Goal: Transaction & Acquisition: Book appointment/travel/reservation

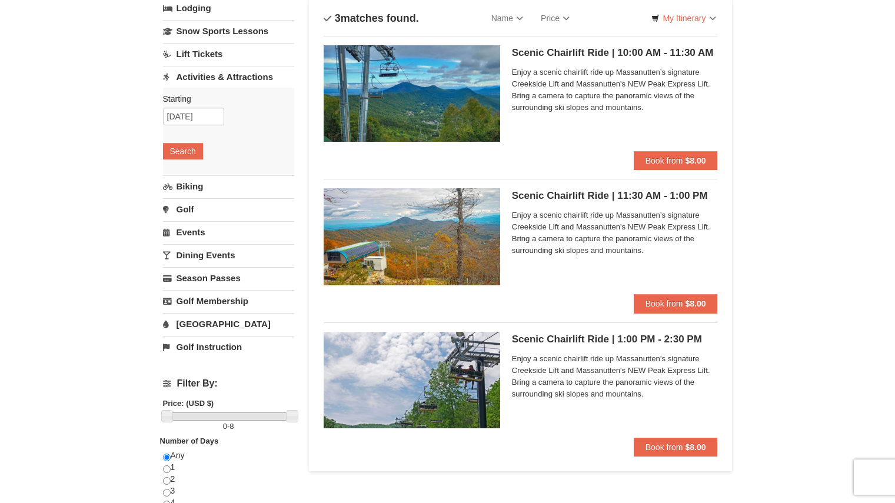
scroll to position [82, 0]
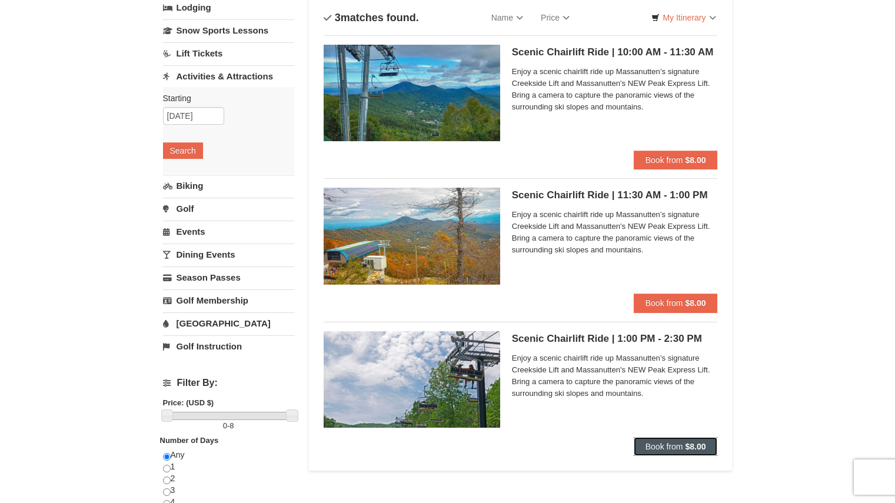
click at [676, 442] on span "Book from" at bounding box center [664, 446] width 38 height 9
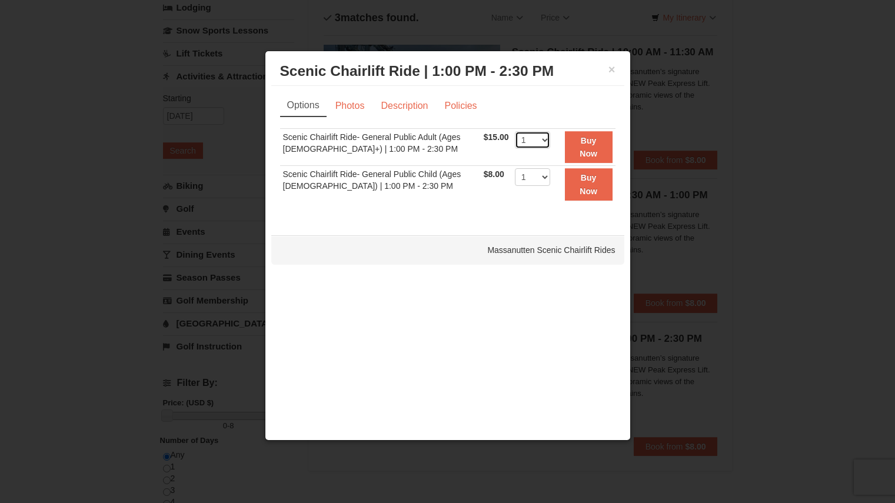
click at [522, 142] on select "1 2 3 4 5 6 7 8 9 10 11 12 13 14 15 16 17 18 19 20 21 22" at bounding box center [532, 140] width 35 height 18
select select "2"
click at [515, 131] on select "1 2 3 4 5 6 7 8 9 10 11 12 13 14 15 16 17 18 19 20 21 22" at bounding box center [532, 140] width 35 height 18
click at [496, 203] on td "$8.00 Includes all fees. Tax excluded." at bounding box center [496, 184] width 31 height 37
click at [345, 102] on link "Photos" at bounding box center [350, 106] width 45 height 22
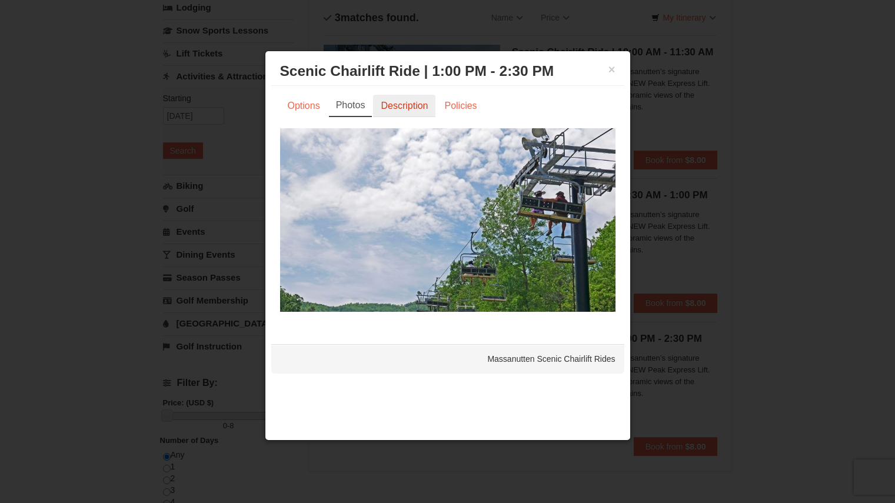
click at [382, 104] on link "Description" at bounding box center [404, 106] width 62 height 22
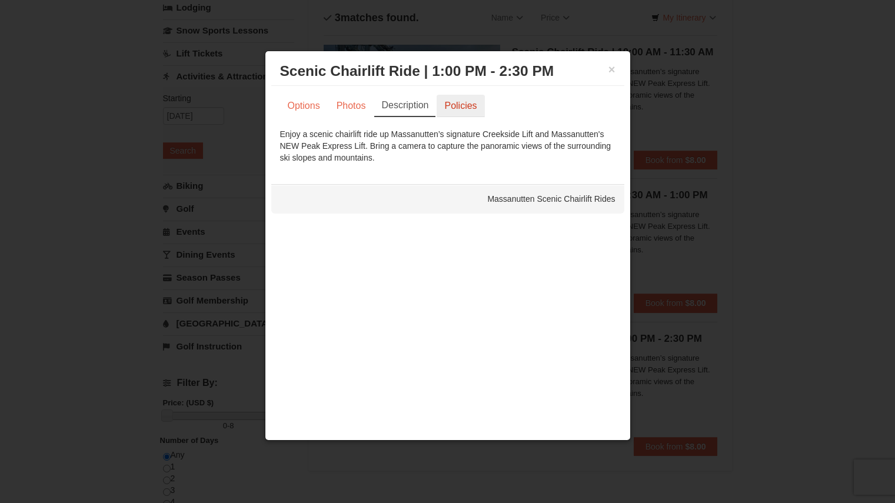
click at [450, 108] on link "Policies" at bounding box center [460, 106] width 48 height 22
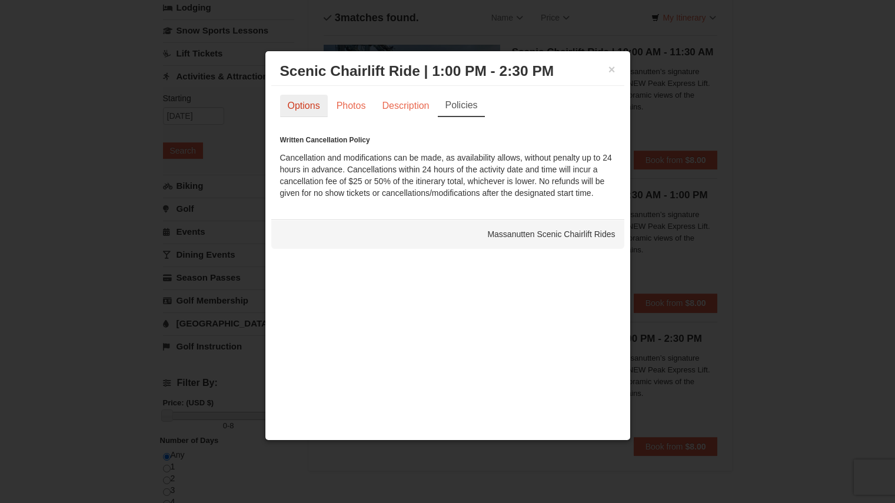
click at [312, 112] on link "Options" at bounding box center [304, 106] width 48 height 22
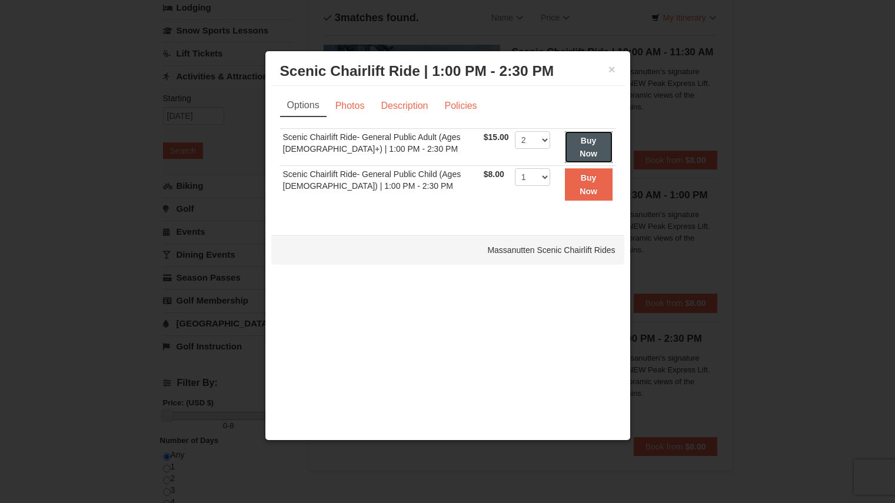
click at [592, 144] on strong "Buy Now" at bounding box center [588, 147] width 18 height 22
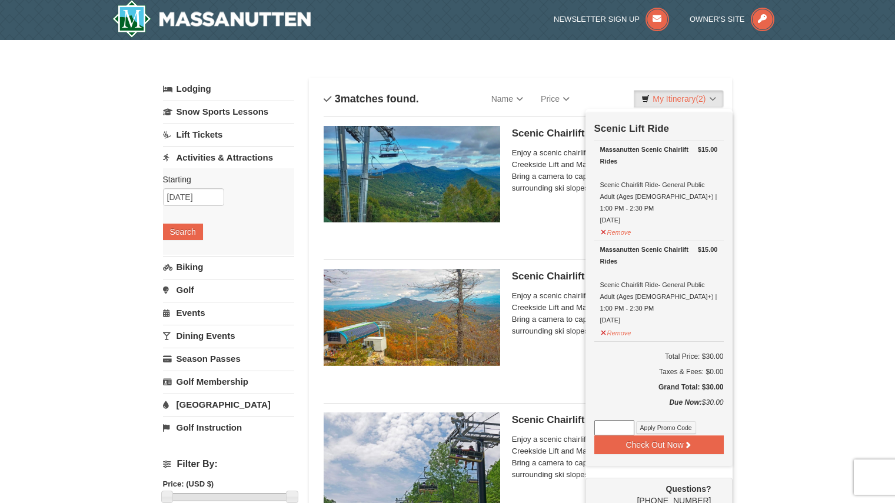
scroll to position [4, 0]
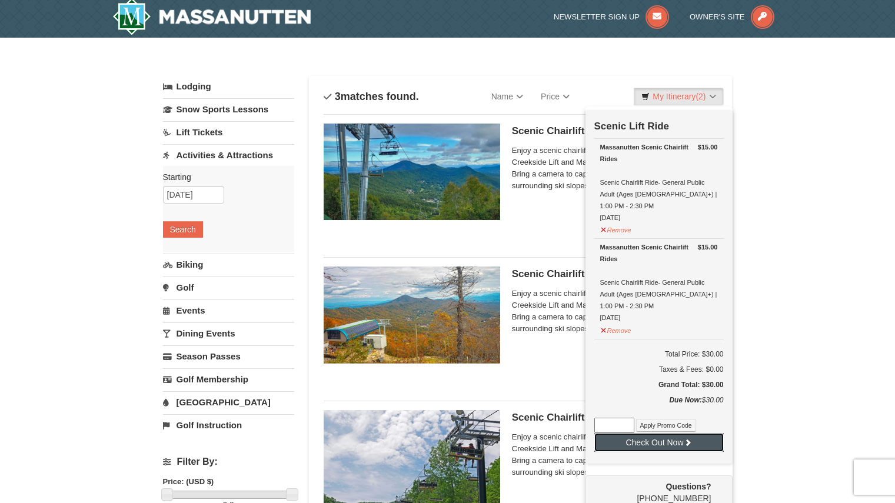
click at [706, 433] on button "Check Out Now" at bounding box center [658, 442] width 129 height 19
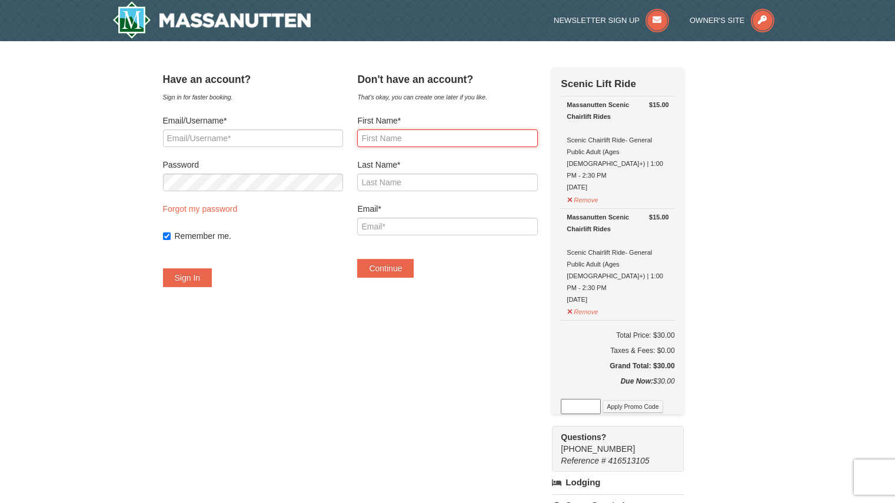
click at [408, 142] on input "First Name*" at bounding box center [447, 138] width 180 height 18
type input "Veronica"
type input "Silva"
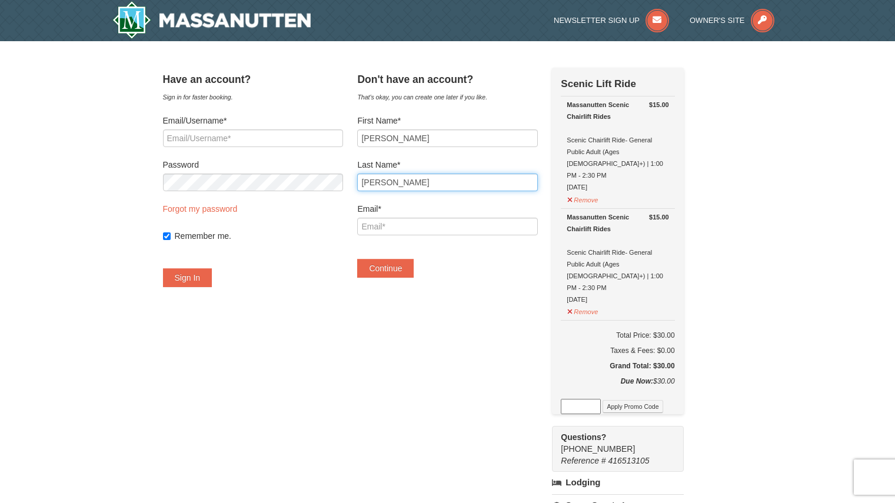
type input "vronicasilva16@gmail.com"
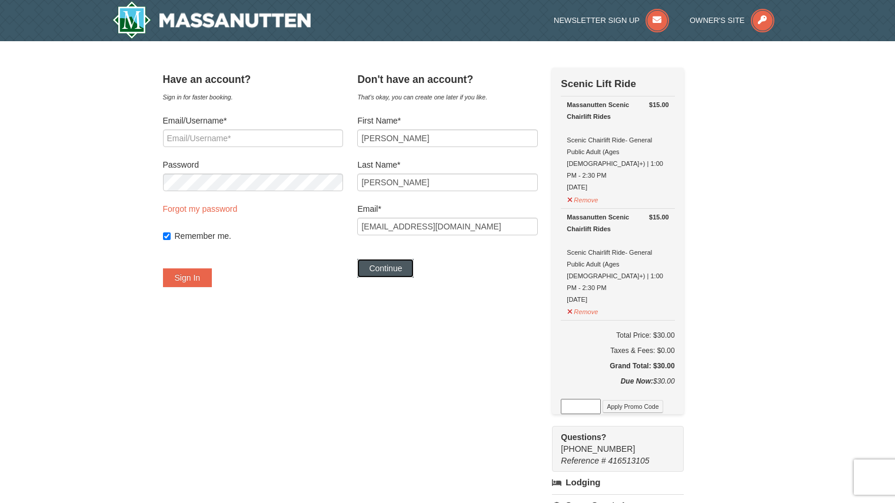
click at [402, 268] on button "Continue" at bounding box center [385, 268] width 56 height 19
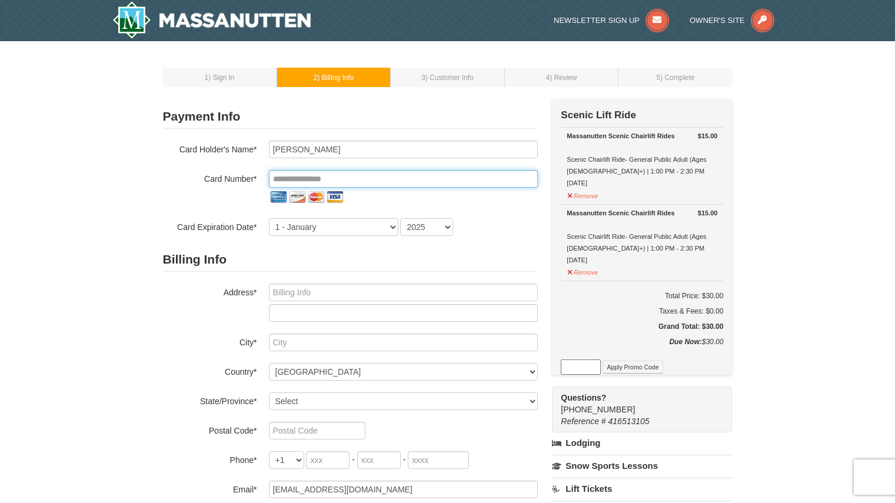
click at [393, 181] on input "tel" at bounding box center [403, 179] width 269 height 18
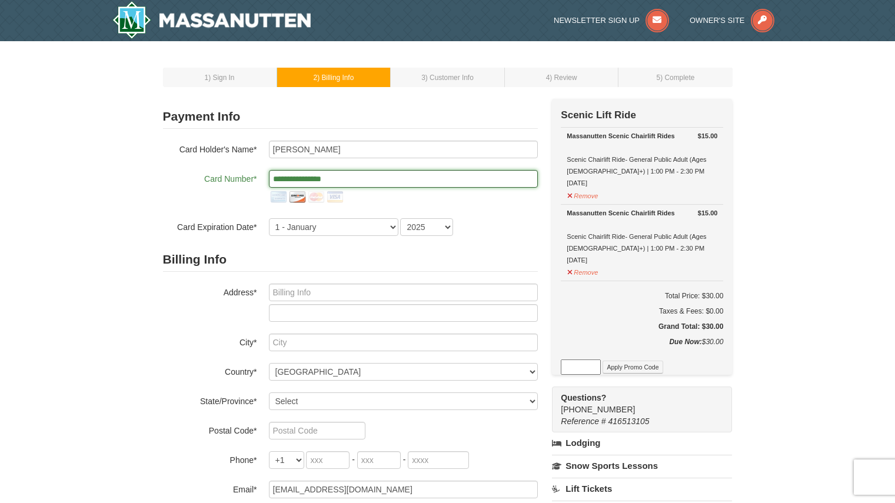
type input "**********"
click at [268, 258] on h2 "Billing Info" at bounding box center [350, 260] width 375 height 24
click at [310, 223] on select "1 - January 2 - February 3 - March 4 - April 5 - May 6 - June 7 - July 8 - Augu…" at bounding box center [333, 227] width 129 height 18
select select "7"
click at [269, 218] on select "1 - January 2 - February 3 - March 4 - April 5 - May 6 - June 7 - July 8 - Augu…" at bounding box center [333, 227] width 129 height 18
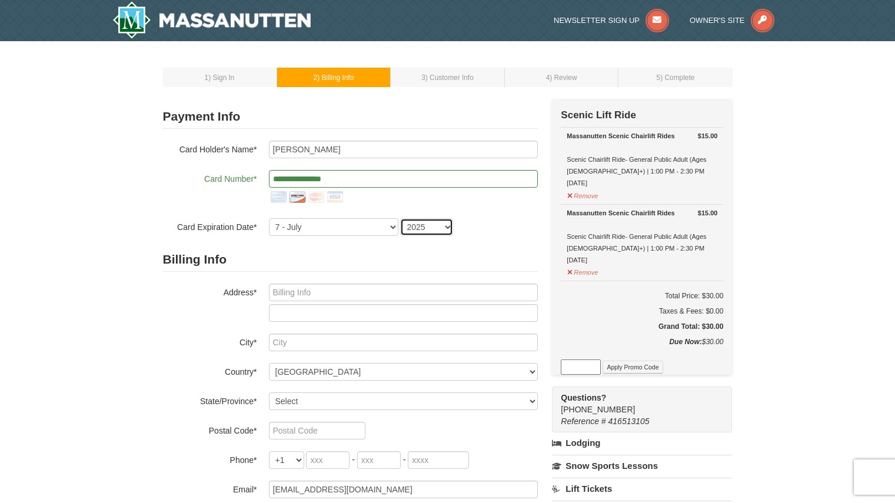
click at [425, 234] on select "2025 2026 2027 2028 2029 2030 2031 2032 2033 2034" at bounding box center [426, 227] width 53 height 18
select select "2027"
click at [400, 218] on select "2025 2026 2027 2028 2029 2030 2031 2032 2033 2034" at bounding box center [426, 227] width 53 height 18
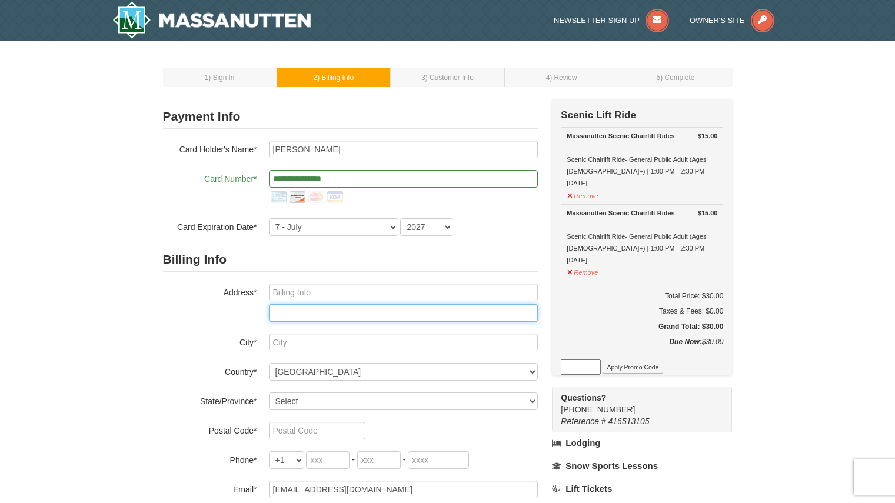
click at [338, 308] on input "text" at bounding box center [403, 313] width 269 height 18
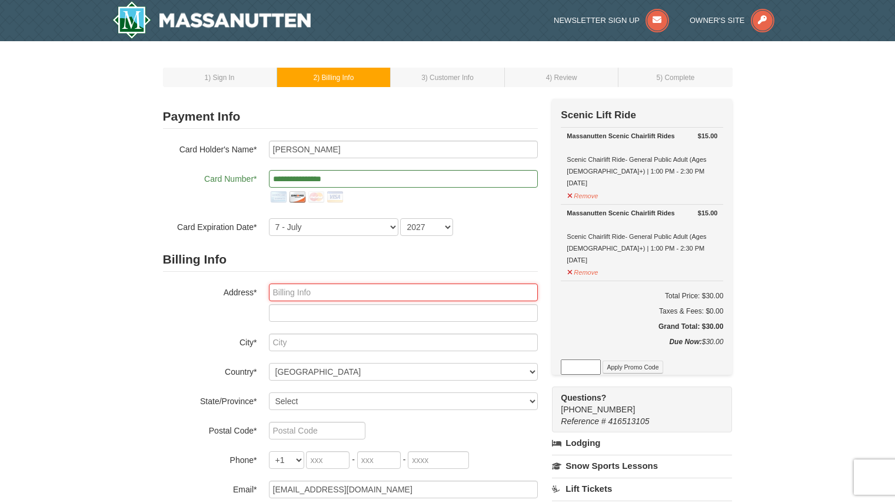
click at [323, 294] on input "text" at bounding box center [403, 292] width 269 height 18
type input "2746 Spinnaker Ct"
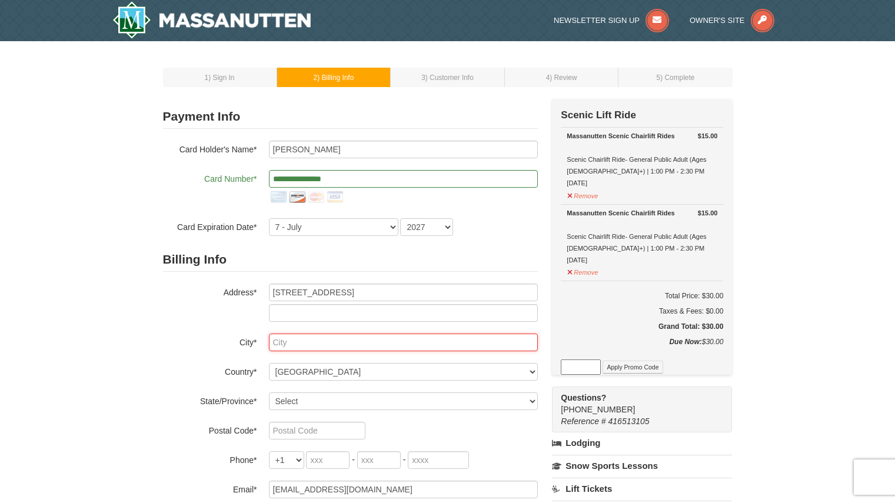
type input "Henrico"
click at [842, 238] on div "1 ) Sign In 2 ) Billing Info 3 ) Customer Info ) Review ×" at bounding box center [447, 392] width 895 height 703
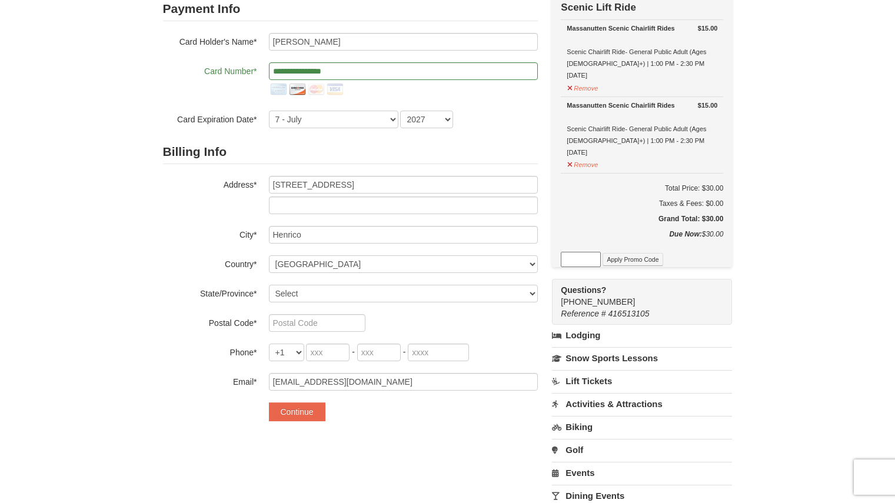
scroll to position [108, 0]
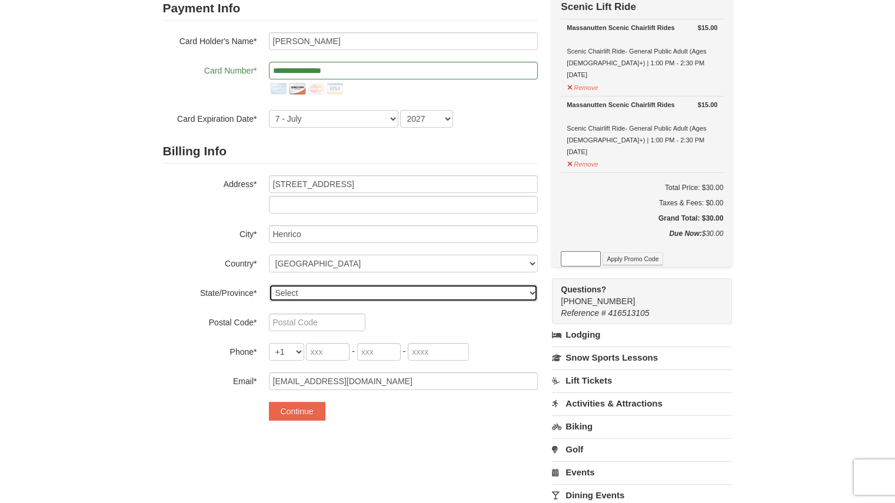
click at [449, 456] on div "**********" at bounding box center [447, 300] width 569 height 619
select select "VA"
click at [269, 284] on select "Select Alabama Alaska American Samoa Arizona Arkansas California Colorado Conne…" at bounding box center [403, 293] width 269 height 18
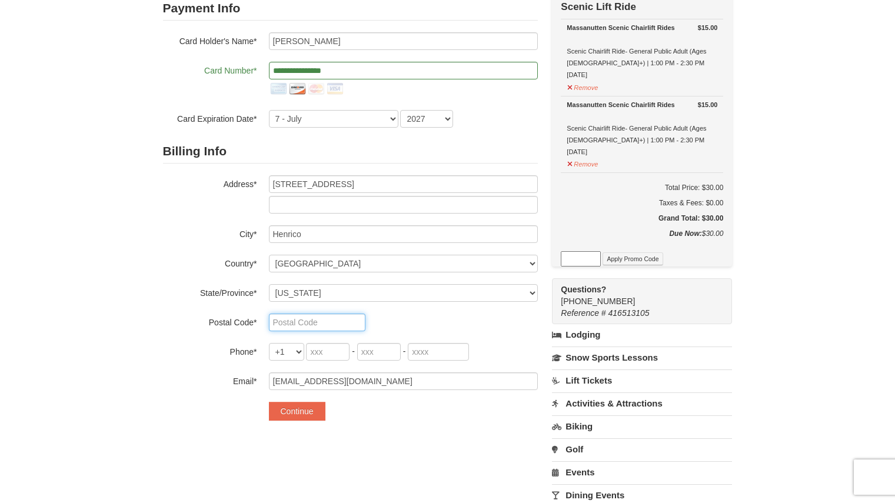
click at [298, 322] on input "text" at bounding box center [317, 322] width 96 height 18
type input "23233"
click at [172, 355] on label "Phone*" at bounding box center [210, 350] width 94 height 15
click at [332, 355] on input "tel" at bounding box center [328, 352] width 44 height 18
type input "804"
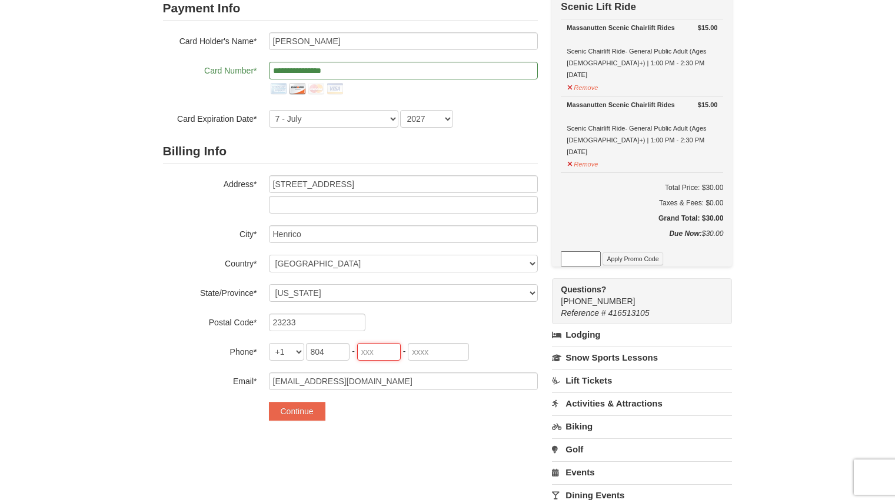
type input "316"
type input "0578"
click at [413, 418] on div "Continue" at bounding box center [403, 411] width 269 height 19
click at [304, 411] on button "Continue" at bounding box center [297, 411] width 56 height 19
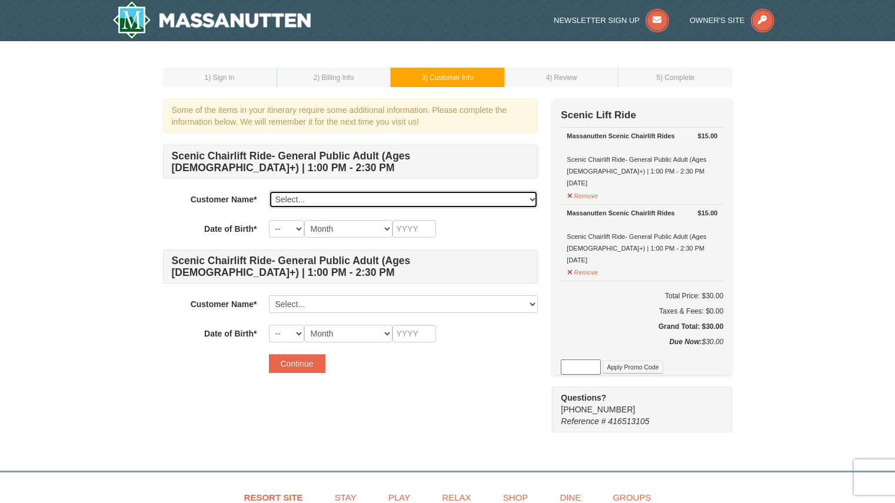
click at [326, 194] on select "Select... Veronica Silva Add New..." at bounding box center [403, 200] width 269 height 18
select select "28346938"
click at [269, 191] on select "Select... Veronica Silva Add New..." at bounding box center [403, 200] width 269 height 18
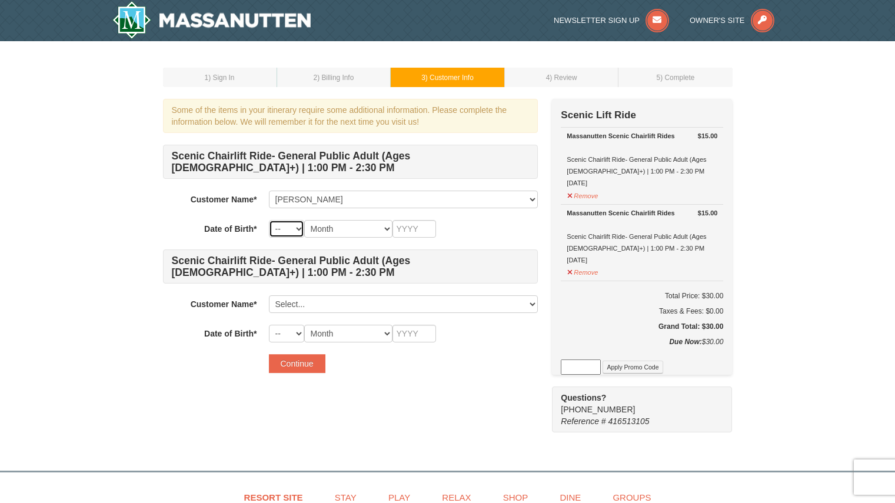
click at [299, 229] on select "-- 01 02 03 04 05 06 07 08 09 10 11 12 13 14 15 16 17 18 19 20 21 22 23 24 25 2…" at bounding box center [286, 229] width 35 height 18
select select "17"
click at [269, 220] on select "-- 01 02 03 04 05 06 07 08 09 10 11 12 13 14 15 16 17 18 19 20 21 22 23 24 25 2…" at bounding box center [286, 229] width 35 height 18
click at [355, 233] on select "Month January February March April May June July August September October Novem…" at bounding box center [348, 229] width 88 height 18
select select "09"
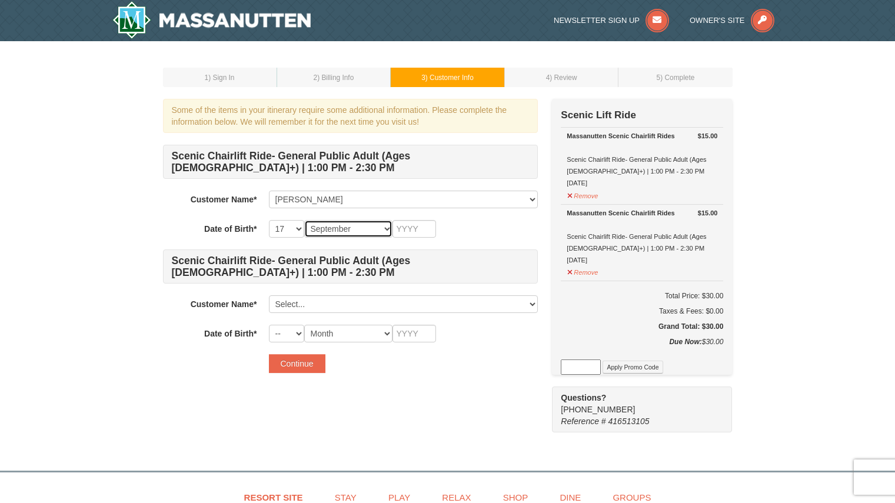
click at [304, 220] on select "Month January February March April May June July August September October Novem…" at bounding box center [348, 229] width 88 height 18
click at [406, 229] on input "text" at bounding box center [414, 229] width 44 height 18
type input "2003"
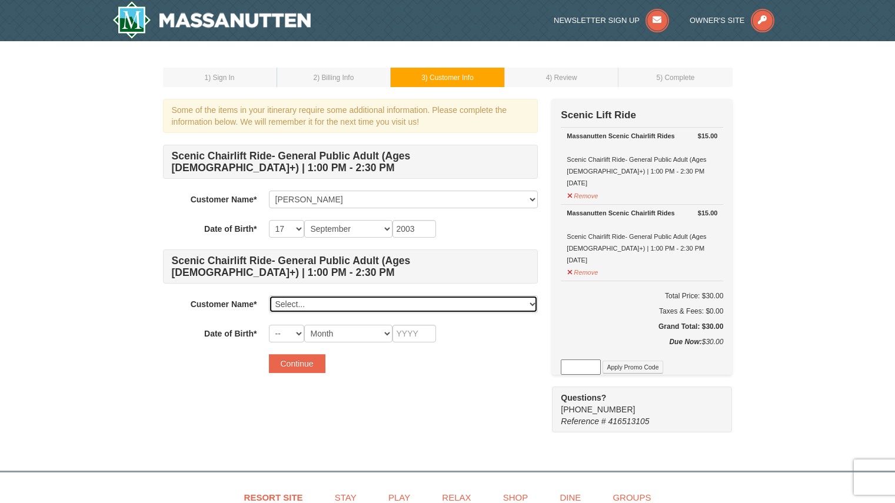
click at [315, 305] on select "Select... Veronica Silva Add New..." at bounding box center [403, 304] width 269 height 18
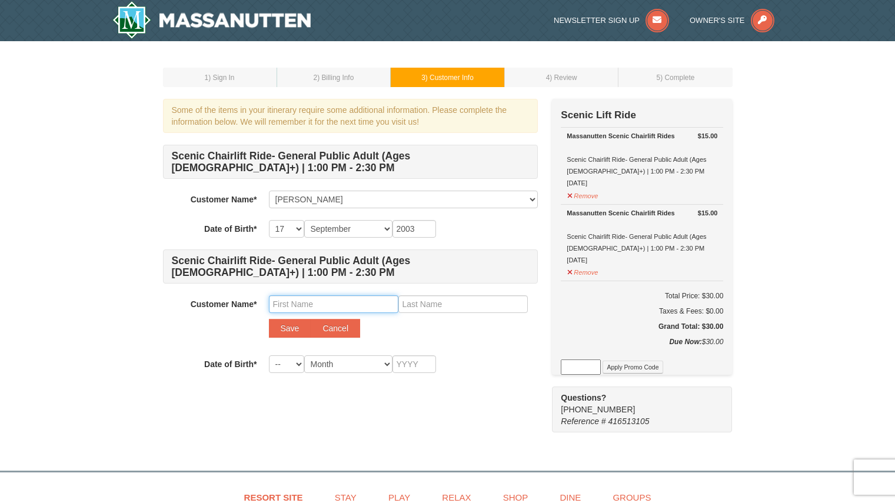
click at [317, 308] on input "text" at bounding box center [333, 304] width 129 height 18
type input "Riley"
click at [413, 305] on input "text" at bounding box center [462, 304] width 129 height 18
type input "Lebon"
drag, startPoint x: 249, startPoint y: 479, endPoint x: 218, endPoint y: 531, distance: 60.7
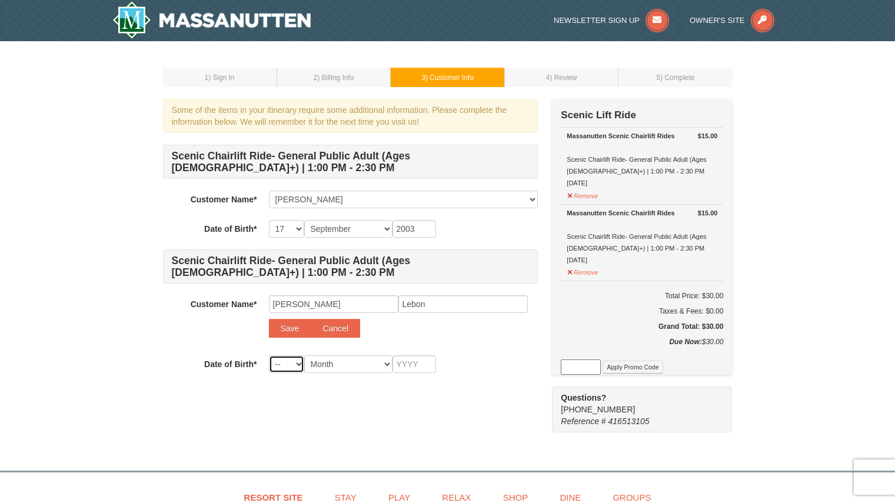
click at [218, 502] on html "Browser Not Supported We notice you are using a browser which will not provide …" at bounding box center [447, 376] width 895 height 753
select select "04"
click at [269, 355] on select "-- 01 02 03 04 05 06 07 08 09 10 11 12 13 14 15 16 17 18 19 20 21 22 23 24 25 2…" at bounding box center [286, 364] width 35 height 18
drag, startPoint x: 373, startPoint y: 380, endPoint x: 276, endPoint y: 531, distance: 179.5
click at [276, 502] on html "Browser Not Supported We notice you are using a browser which will not provide …" at bounding box center [447, 376] width 895 height 753
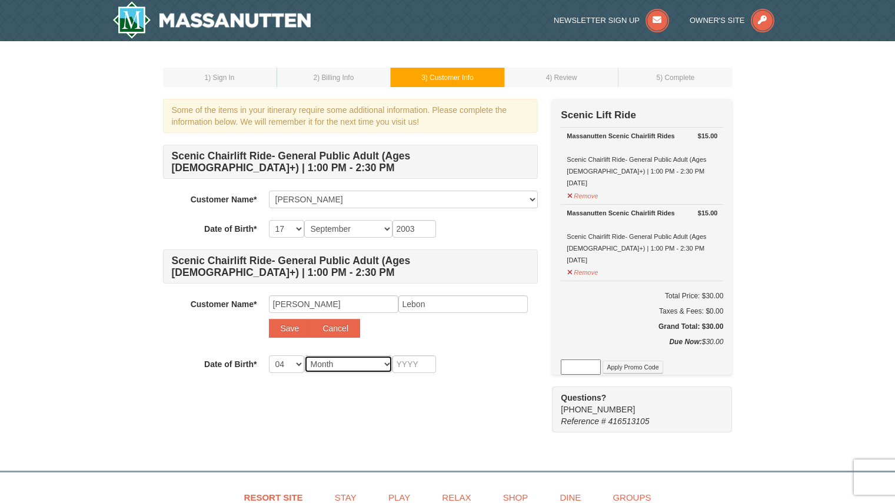
select select "08"
click at [304, 355] on select "Month January February March April May June July August September October Novem…" at bounding box center [348, 364] width 88 height 18
click at [411, 361] on input "text" at bounding box center [414, 364] width 44 height 18
type input "2004"
click at [286, 325] on button "Save" at bounding box center [290, 328] width 42 height 19
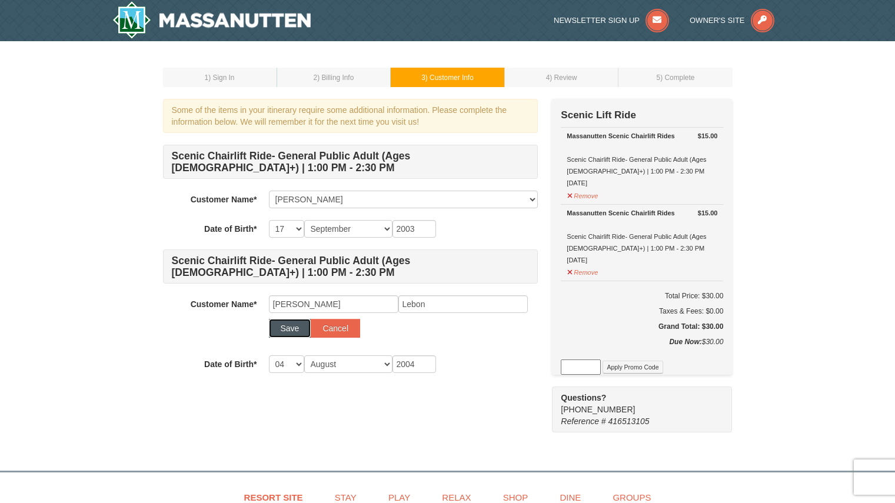
select select
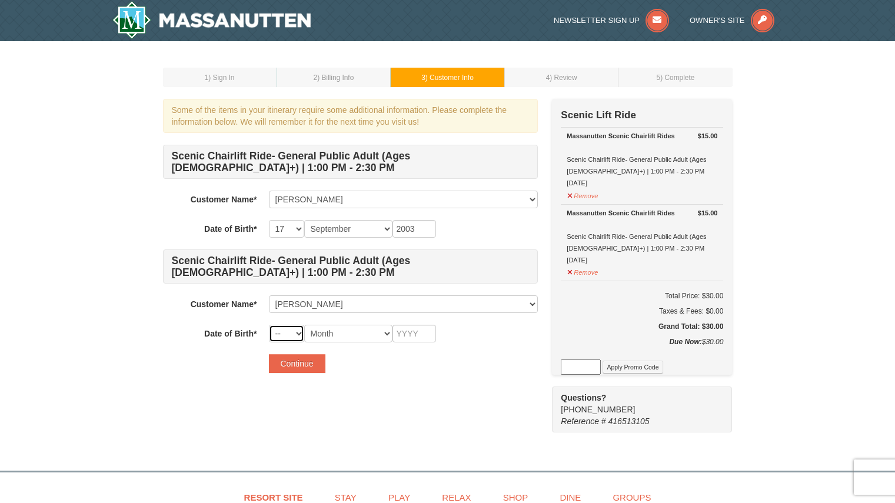
click at [293, 335] on select "-- 01 02 03 04 05 06 07 08 09 10 11 12 13 14 15 16 17 18 19 20 21 22 23 24 25 2…" at bounding box center [286, 334] width 35 height 18
select select "04"
click at [269, 325] on select "-- 01 02 03 04 05 06 07 08 09 10 11 12 13 14 15 16 17 18 19 20 21 22 23 24 25 2…" at bounding box center [286, 334] width 35 height 18
click at [358, 329] on select "Month January February March April May June July August September October Novem…" at bounding box center [348, 334] width 88 height 18
select select "08"
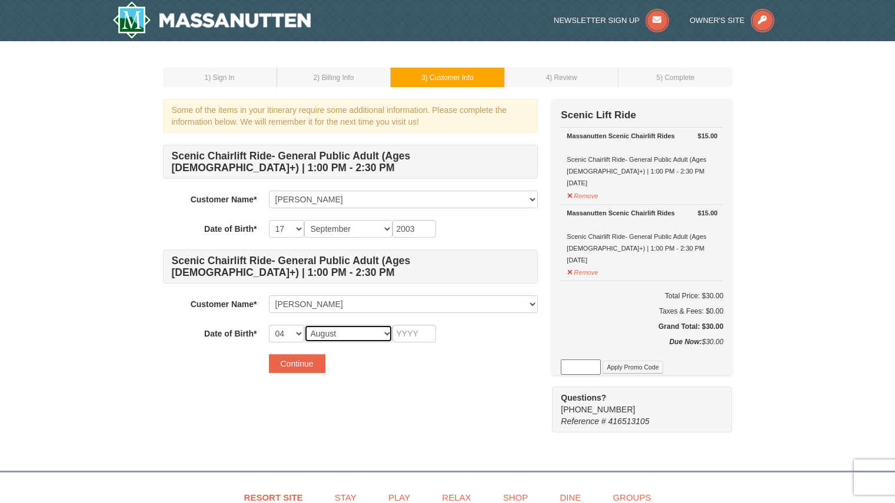
click at [304, 325] on select "Month January February March April May June July August September October Novem…" at bounding box center [348, 334] width 88 height 18
click at [415, 335] on input "text" at bounding box center [414, 334] width 44 height 18
type input "2004"
click at [292, 361] on button "Continue" at bounding box center [297, 363] width 56 height 19
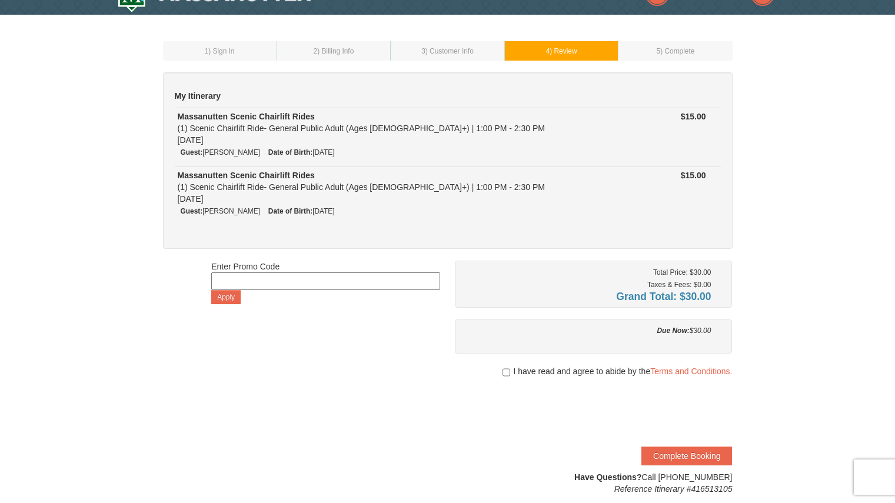
scroll to position [30, 0]
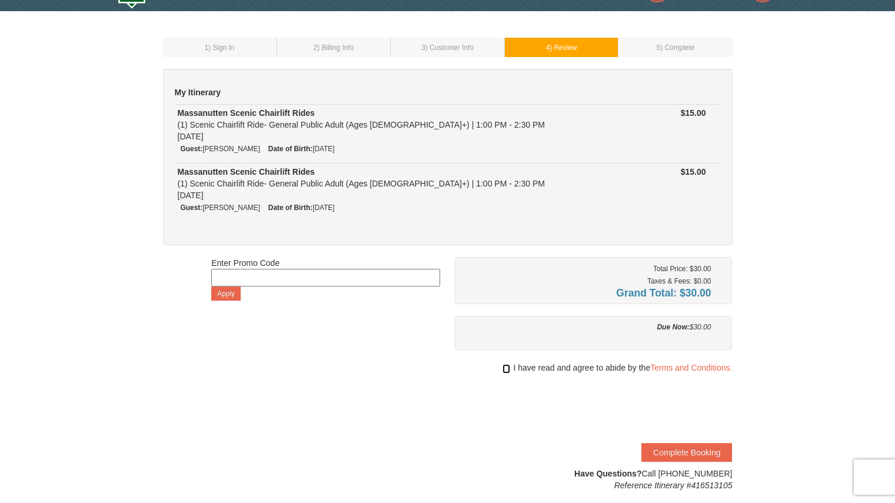
click at [505, 369] on input "checkbox" at bounding box center [506, 368] width 8 height 9
checkbox input "true"
click at [689, 453] on button "Complete Booking" at bounding box center [686, 452] width 91 height 19
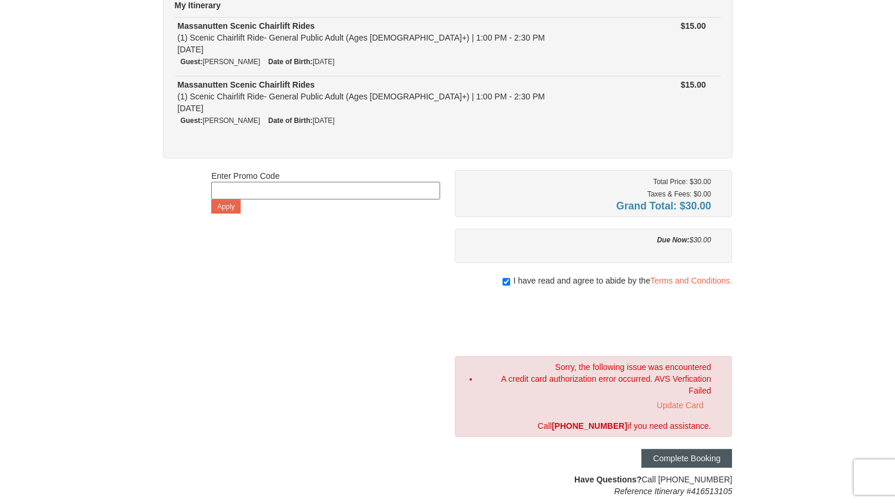
scroll to position [118, 0]
click at [673, 398] on link "Update Card" at bounding box center [680, 405] width 62 height 18
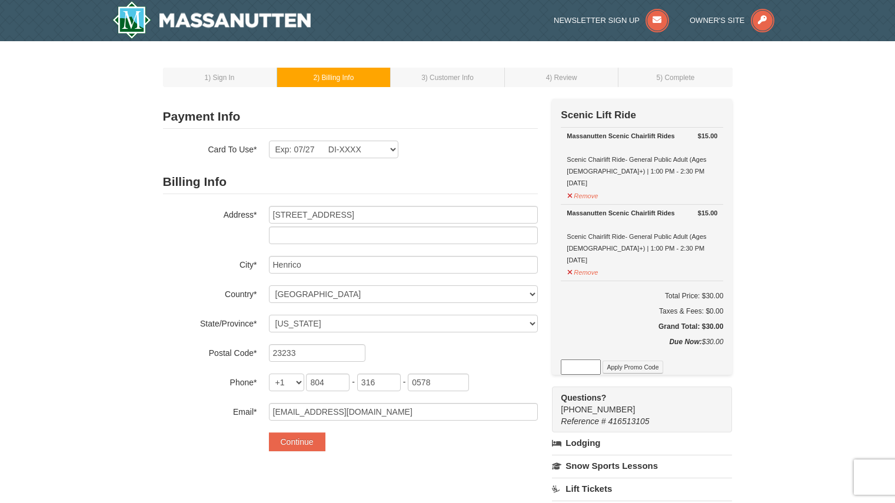
select select "VA"
click at [358, 139] on div "Payment Info Card To Use* Exp: 07/27 DI-XXXX New Card Are you sure you want to …" at bounding box center [350, 132] width 375 height 54
click at [382, 150] on select "Exp: 07/27 DI-XXXX New Card" at bounding box center [333, 150] width 129 height 18
click at [269, 141] on select "Exp: 07/27 DI-XXXX New Card" at bounding box center [333, 150] width 129 height 18
click at [414, 164] on form "Payment Info Card To Use* Exp: 07/27 DI-XXXX New Card Are you sure you want to …" at bounding box center [350, 278] width 375 height 346
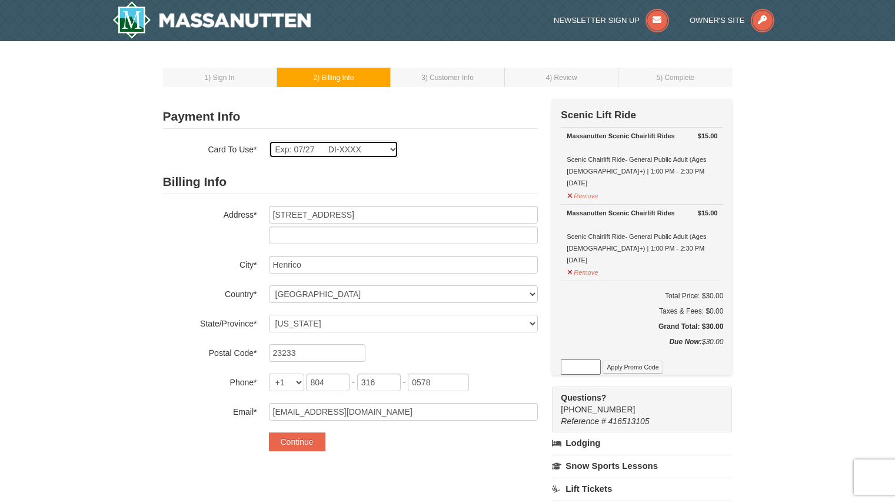
click at [369, 149] on select "Exp: 07/27 DI-XXXX New Card" at bounding box center [333, 150] width 129 height 18
select select
click at [269, 141] on select "Exp: 07/27 DI-XXXX New Card" at bounding box center [333, 150] width 129 height 18
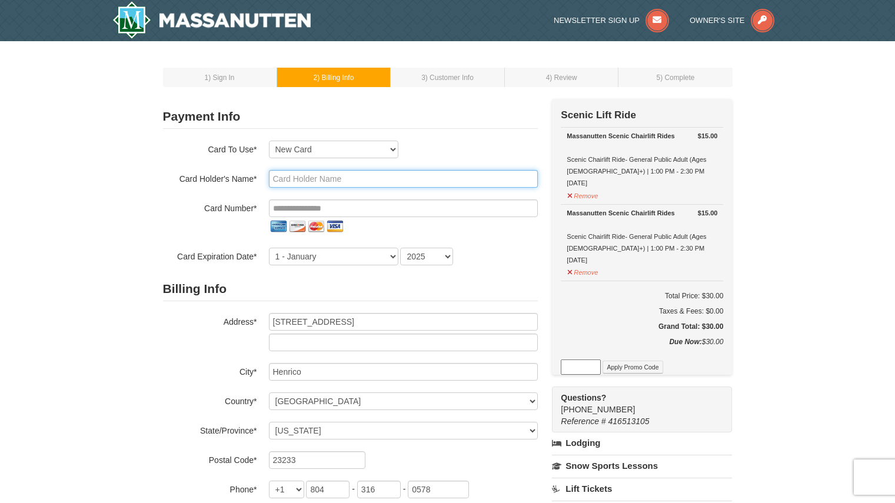
click at [341, 178] on input "text" at bounding box center [403, 179] width 269 height 18
type input "[PERSON_NAME]"
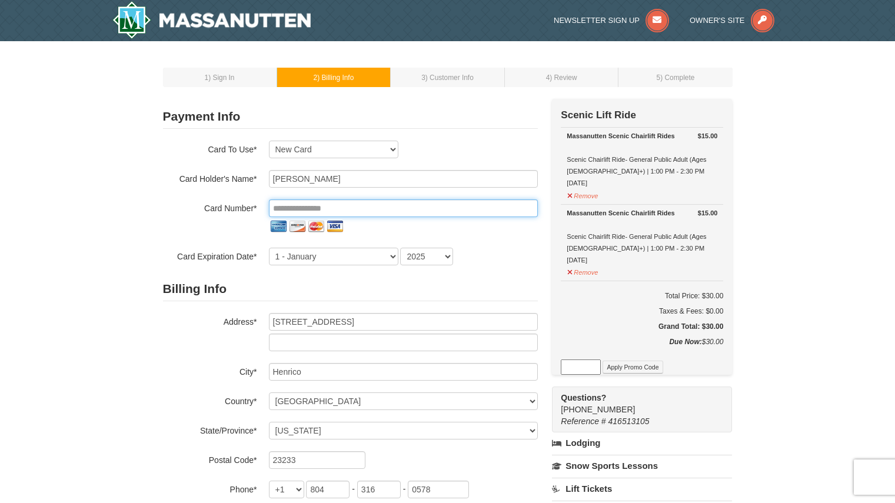
type input "**********"
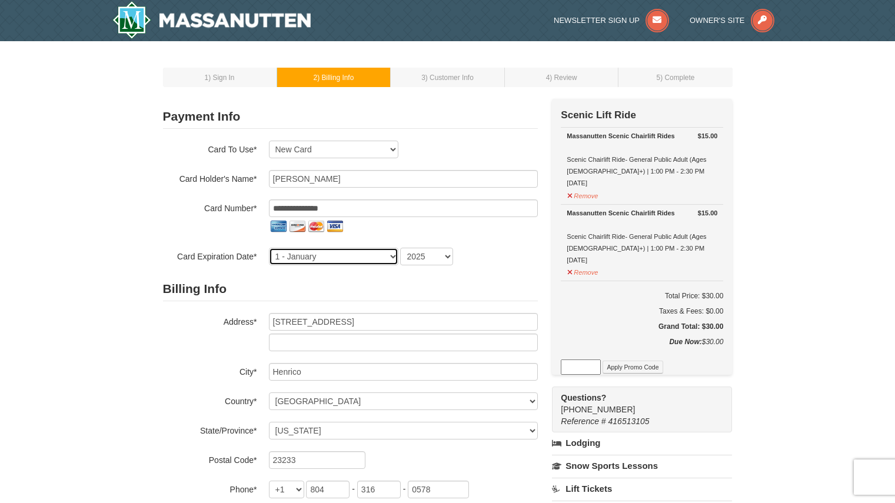
select select "9"
select select "2027"
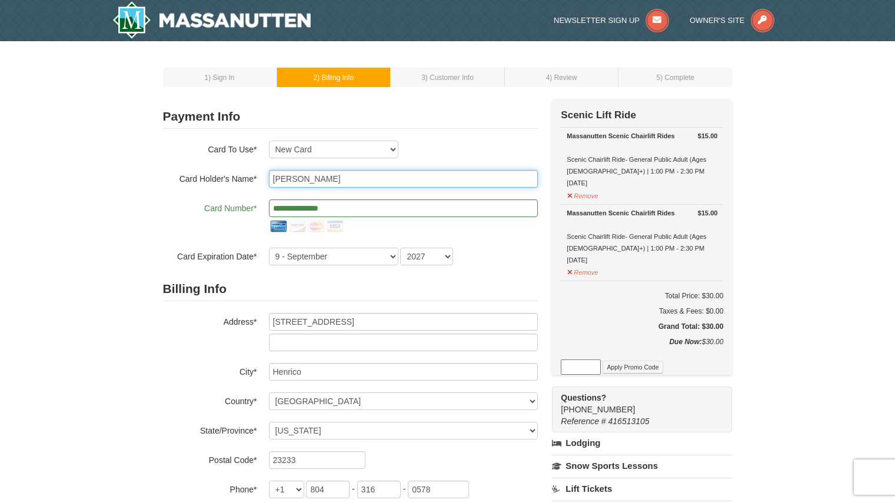
type input "[PERSON_NAME]"
click at [517, 248] on div "1 - January 2 - February 3 - March 4 - April 5 - May 6 - June 7 - July 8 - Augu…" at bounding box center [403, 257] width 269 height 18
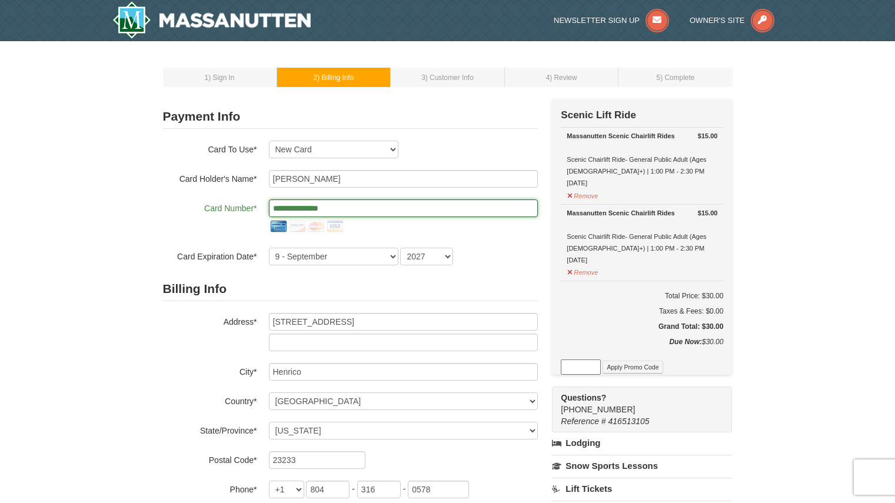
drag, startPoint x: 379, startPoint y: 209, endPoint x: 246, endPoint y: 212, distance: 133.5
click at [246, 212] on div "**********" at bounding box center [350, 217] width 375 height 36
type input "**********"
click at [211, 223] on div "**********" at bounding box center [350, 217] width 375 height 36
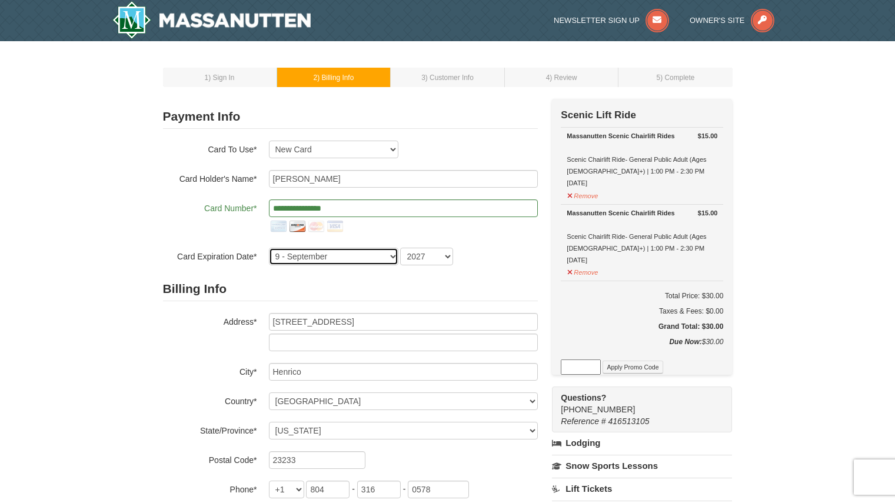
click at [335, 252] on select "1 - January 2 - February 3 - March 4 - April 5 - May 6 - June 7 - July 8 - Augu…" at bounding box center [333, 257] width 129 height 18
select select "7"
click at [269, 248] on select "1 - January 2 - February 3 - March 4 - April 5 - May 6 - June 7 - July 8 - Augu…" at bounding box center [333, 257] width 129 height 18
click at [441, 289] on h2 "Billing Info" at bounding box center [350, 289] width 375 height 24
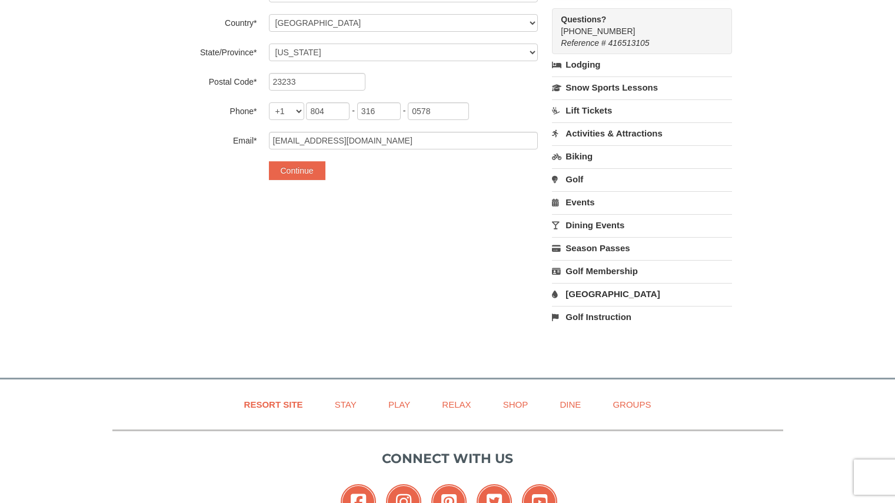
scroll to position [378, 0]
click at [324, 173] on button "Continue" at bounding box center [297, 171] width 56 height 19
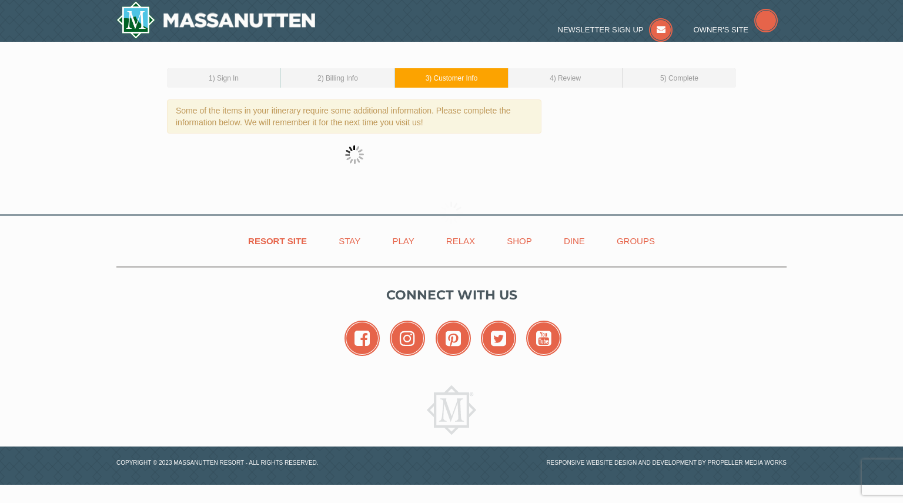
select select "17"
select select "09"
select select "04"
select select "08"
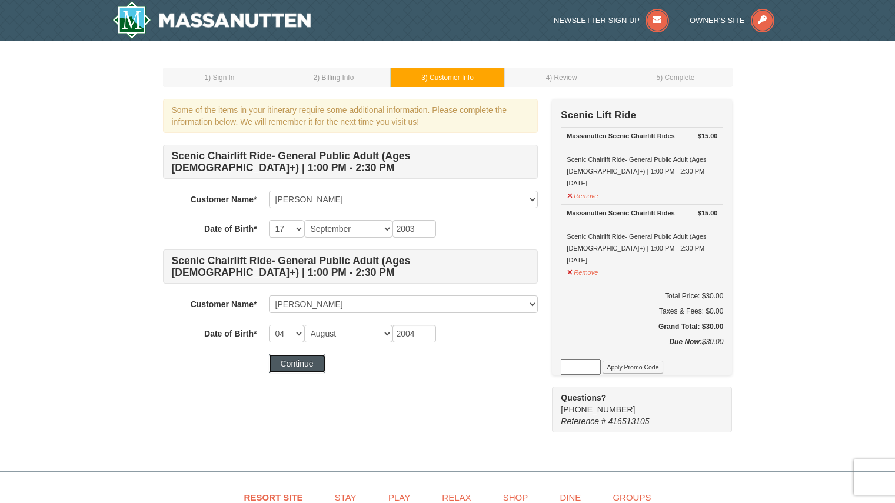
click at [316, 362] on button "Continue" at bounding box center [297, 363] width 56 height 19
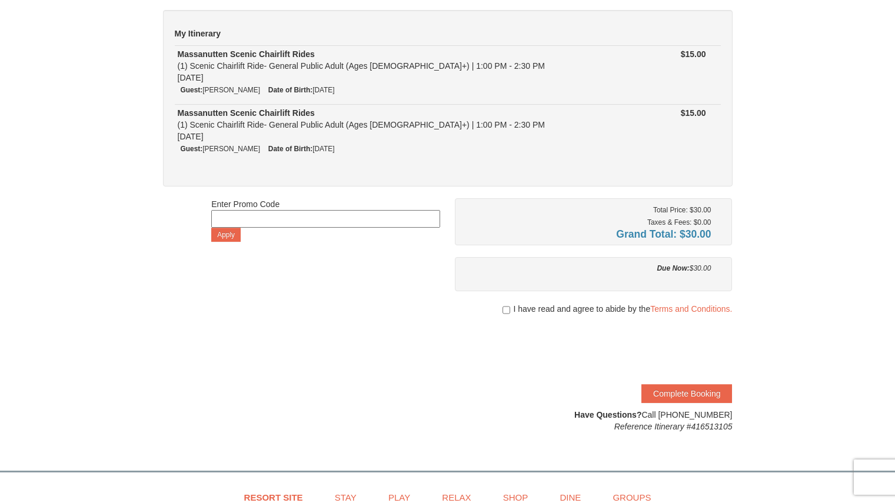
scroll to position [90, 0]
click at [505, 311] on input "checkbox" at bounding box center [506, 308] width 8 height 9
checkbox input "true"
click at [668, 388] on button "Complete Booking" at bounding box center [686, 392] width 91 height 19
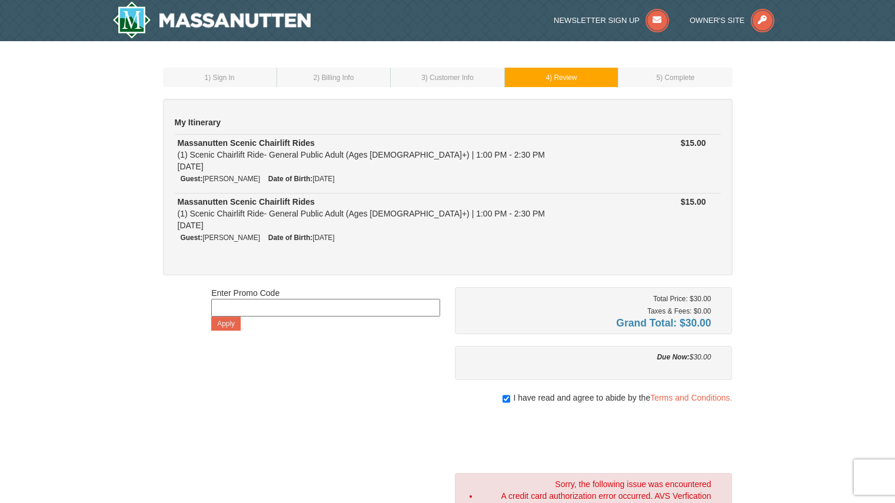
scroll to position [221, 0]
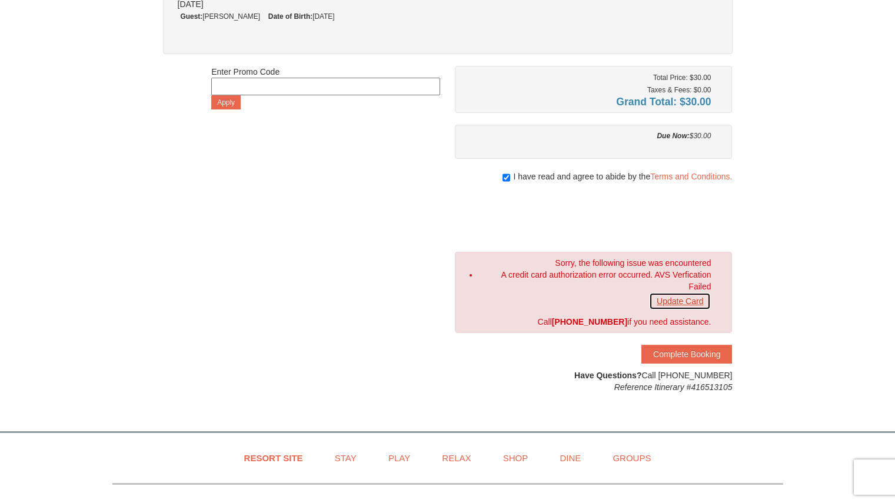
click at [666, 301] on link "Update Card" at bounding box center [680, 301] width 62 height 18
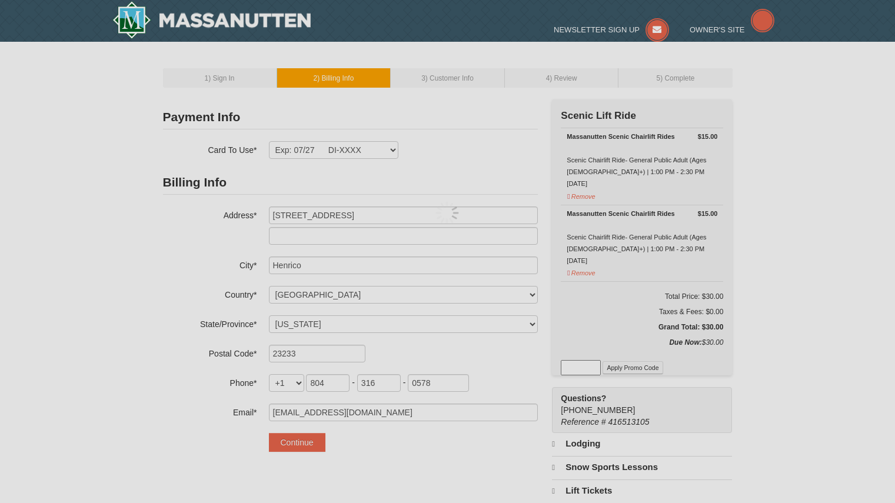
select select "VA"
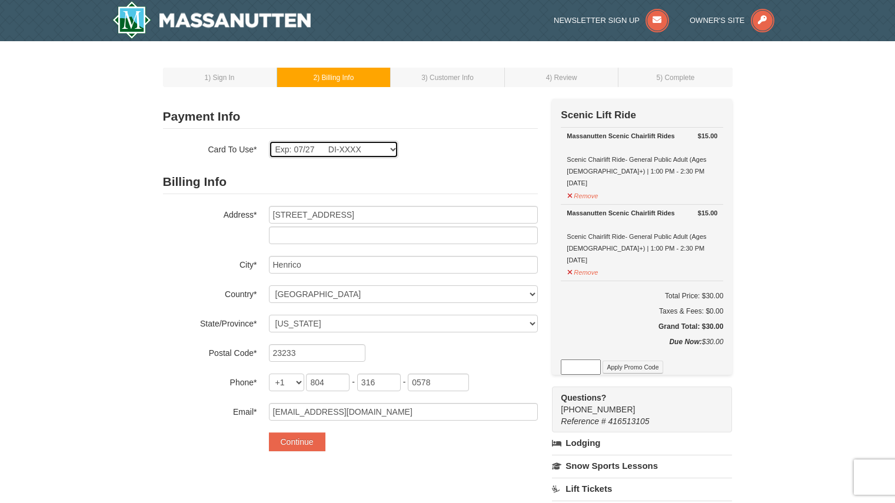
click at [366, 149] on select "Exp: 07/27 DI-XXXX Exp: 07/27 DI-XXXX New Card" at bounding box center [333, 150] width 129 height 18
select select
click at [269, 141] on select "Exp: 07/27 DI-XXXX Exp: 07/27 DI-XXXX New Card" at bounding box center [333, 150] width 129 height 18
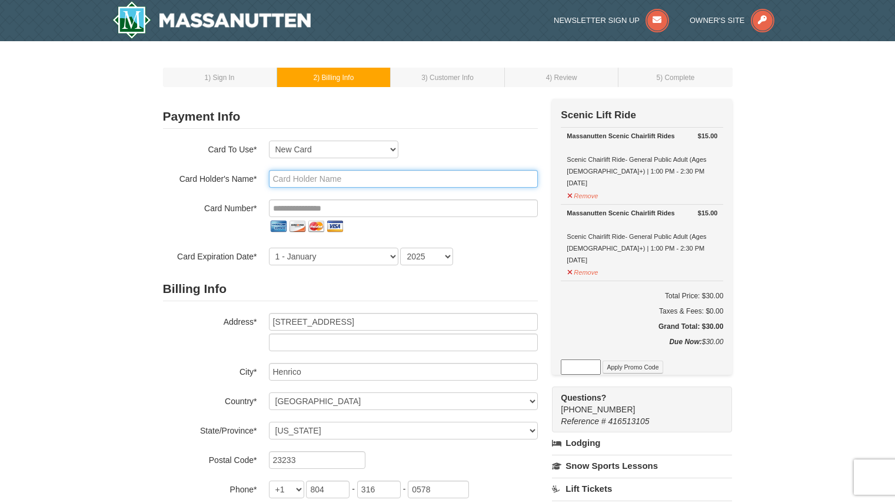
click at [343, 184] on input "text" at bounding box center [403, 179] width 269 height 18
type input "[PERSON_NAME]"
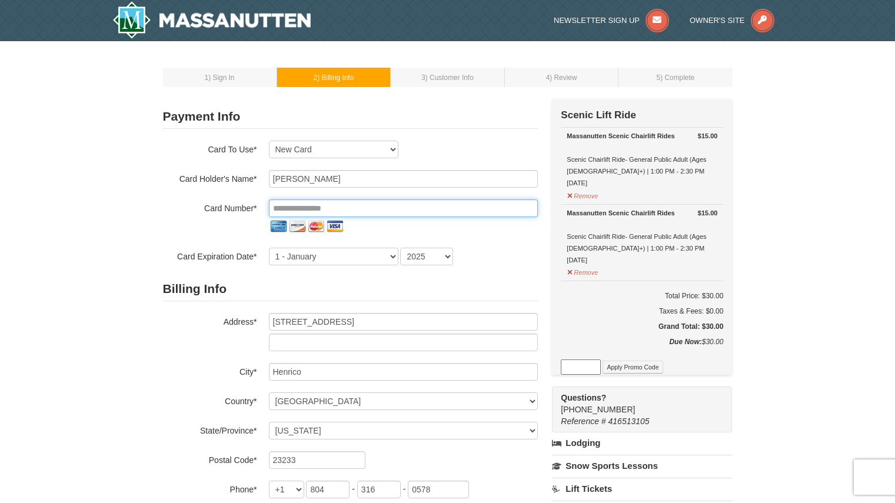
type input "**********"
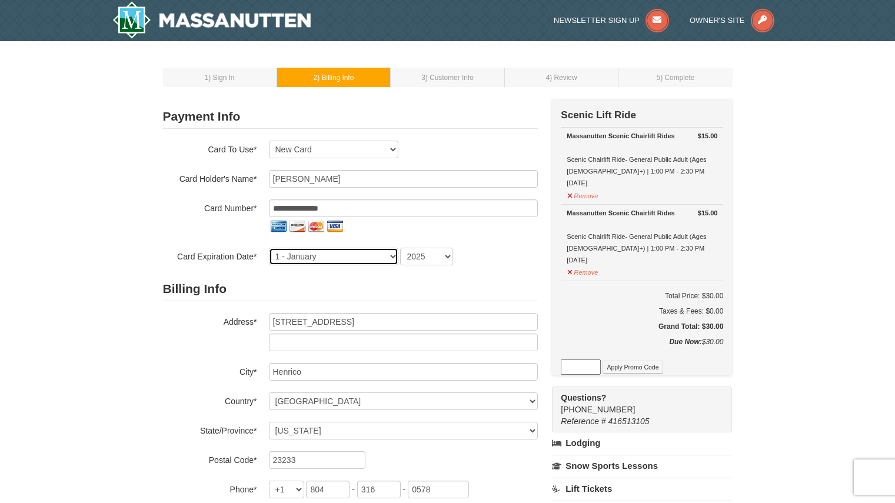
select select "9"
select select "2027"
click at [496, 261] on div "1 - January 2 - February 3 - March 4 - April 5 - May 6 - June 7 - July 8 - Augu…" at bounding box center [403, 257] width 269 height 18
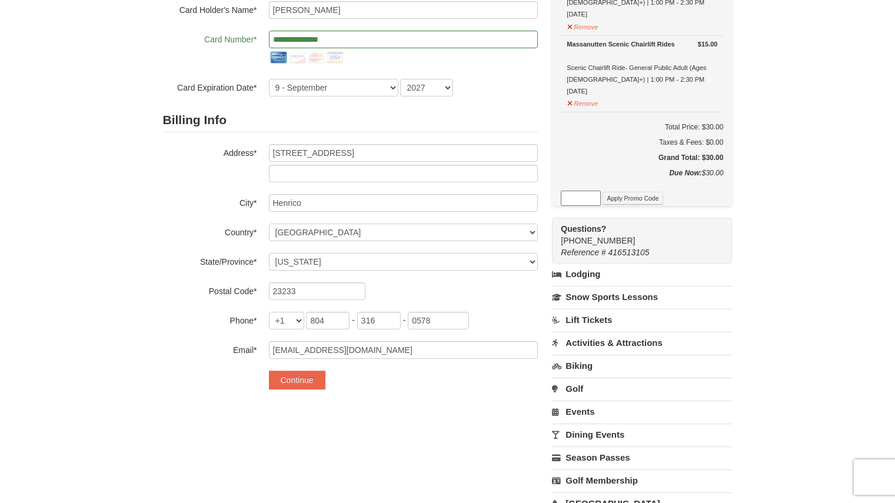
scroll to position [168, 0]
click at [288, 380] on button "Continue" at bounding box center [297, 380] width 56 height 19
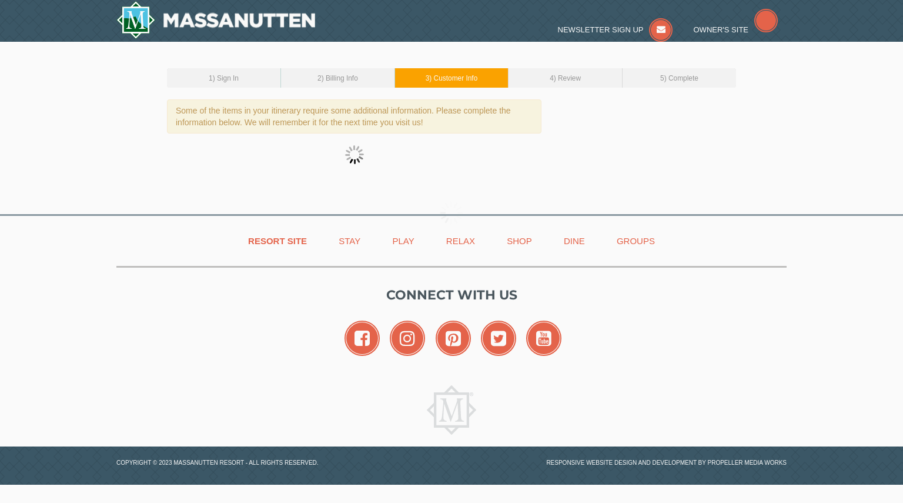
select select "17"
select select "09"
select select "04"
select select "08"
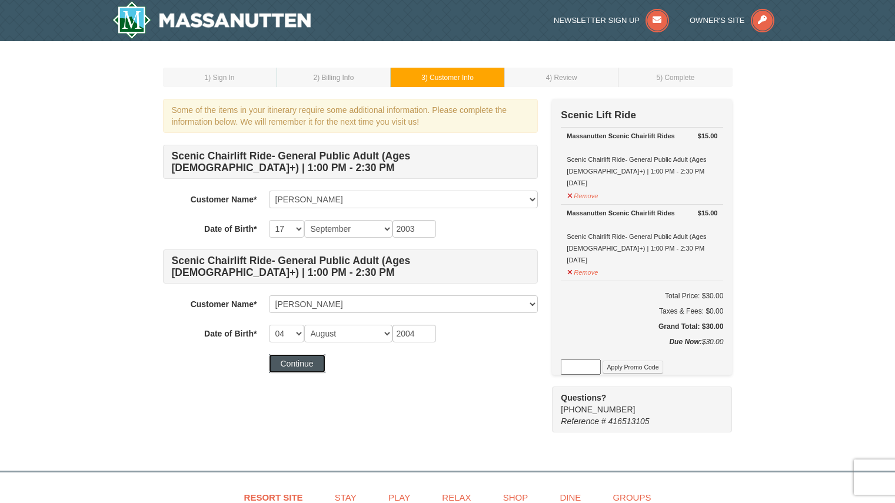
click at [303, 368] on button "Continue" at bounding box center [297, 363] width 56 height 19
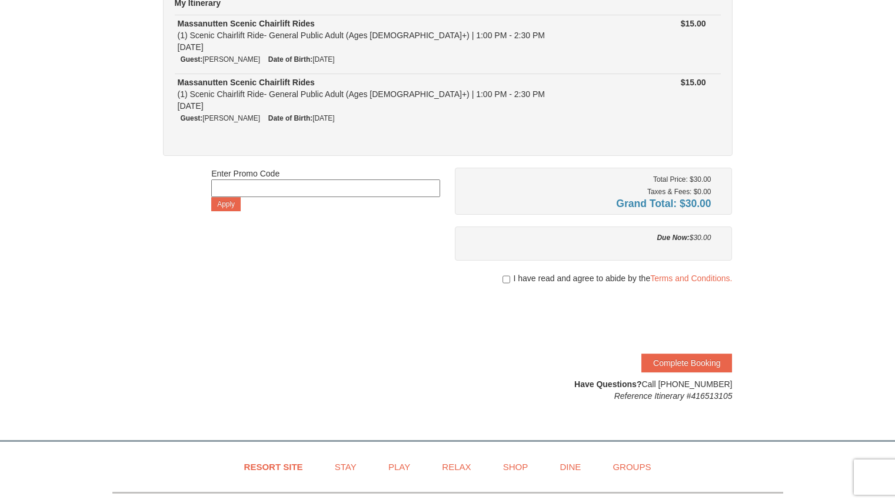
scroll to position [120, 0]
click at [509, 285] on div at bounding box center [594, 289] width 278 height 12
click at [505, 278] on input "checkbox" at bounding box center [506, 278] width 8 height 9
checkbox input "true"
click at [683, 363] on button "Complete Booking" at bounding box center [686, 362] width 91 height 19
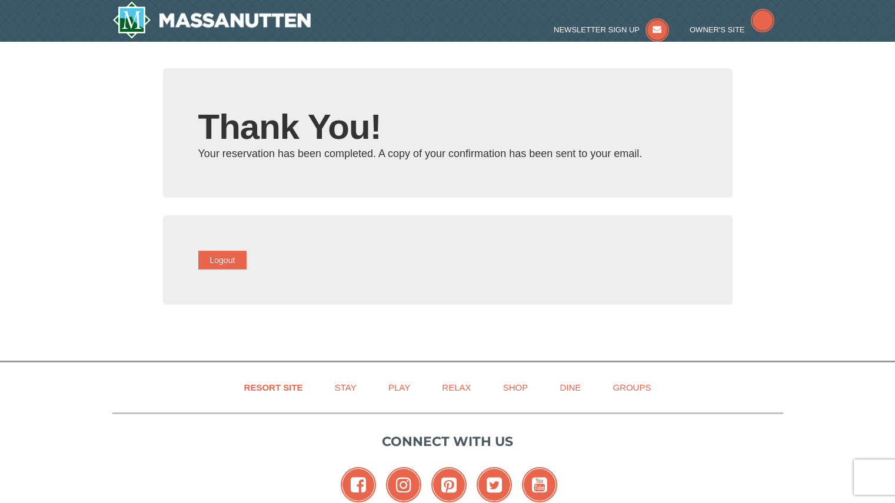
type input "[EMAIL_ADDRESS][DOMAIN_NAME]"
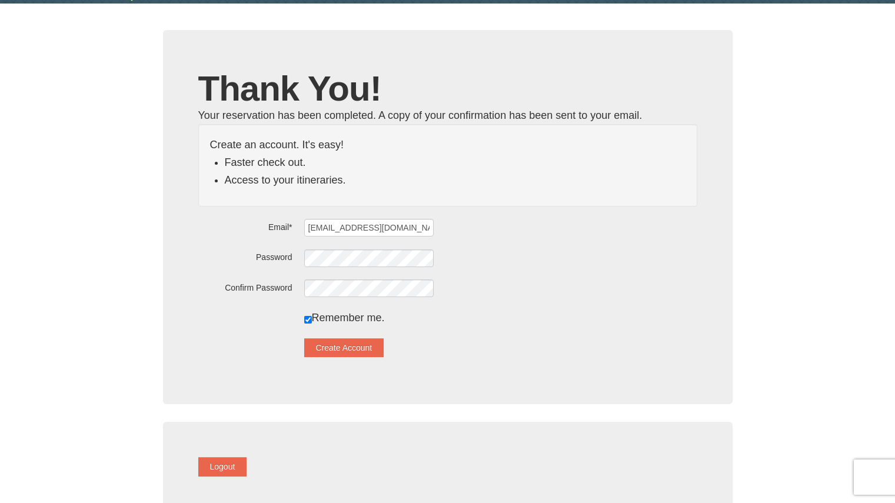
scroll to position [76, 0]
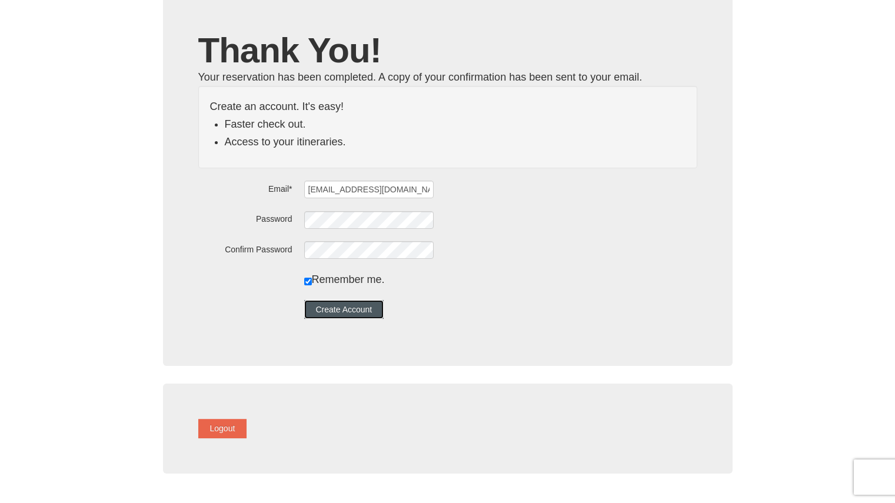
click at [368, 302] on button "Create Account" at bounding box center [344, 309] width 80 height 19
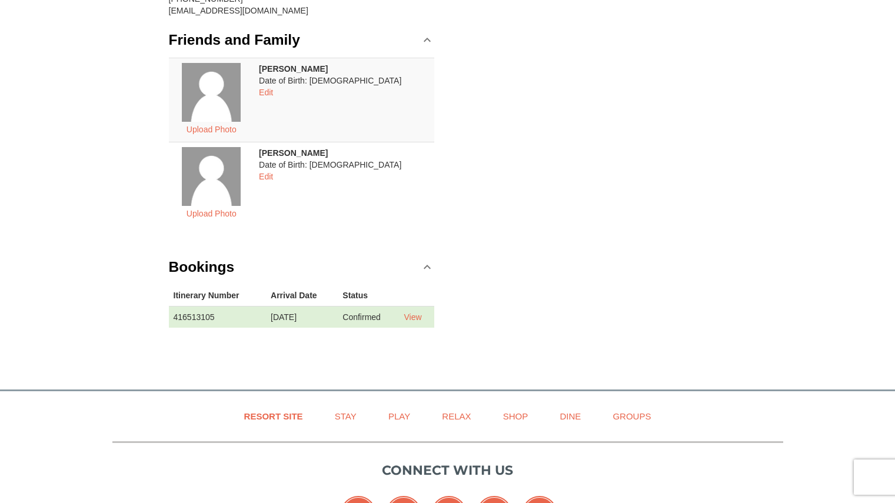
scroll to position [199, 0]
click at [421, 314] on link "View" at bounding box center [412, 316] width 18 height 9
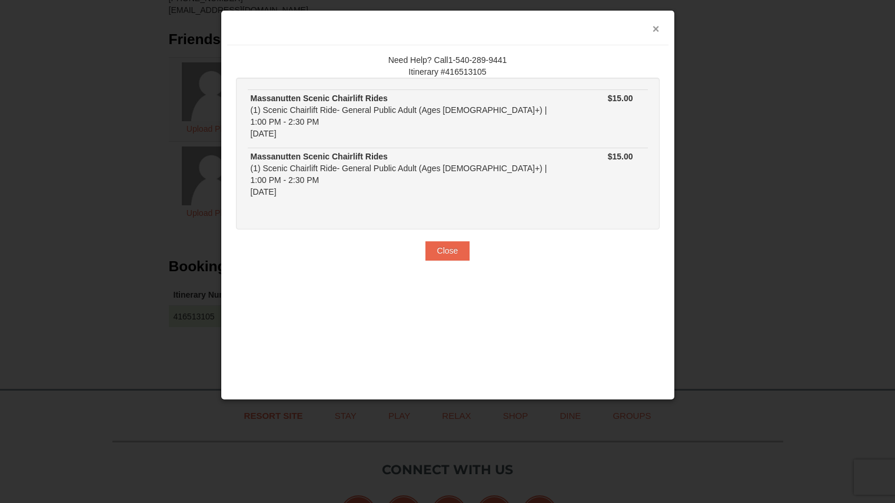
click at [658, 26] on button "×" at bounding box center [655, 29] width 7 height 12
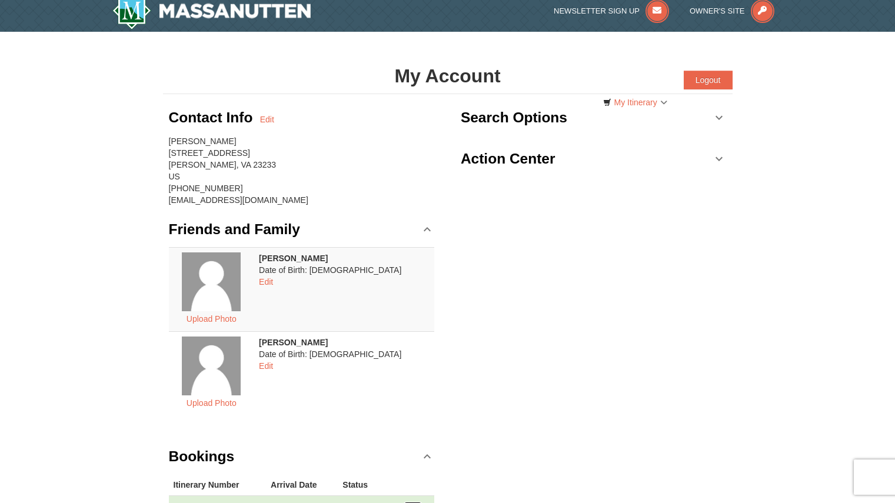
scroll to position [0, 0]
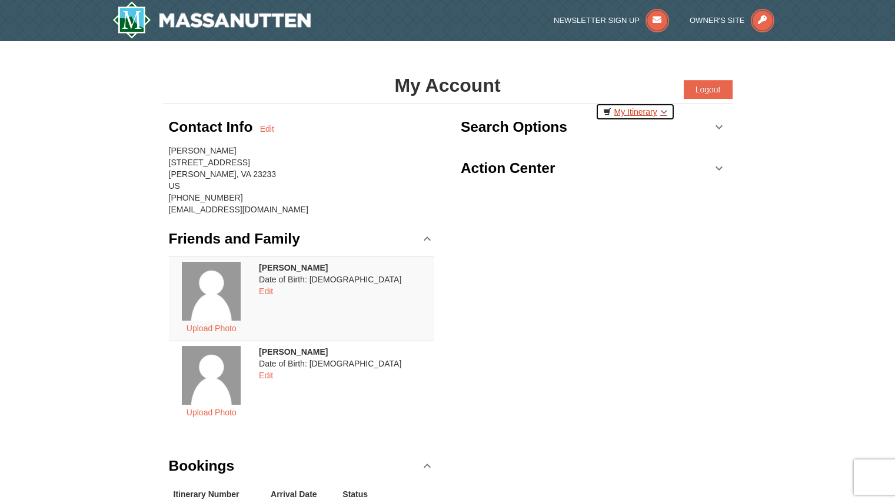
click at [646, 115] on link "My Itinerary" at bounding box center [634, 112] width 79 height 18
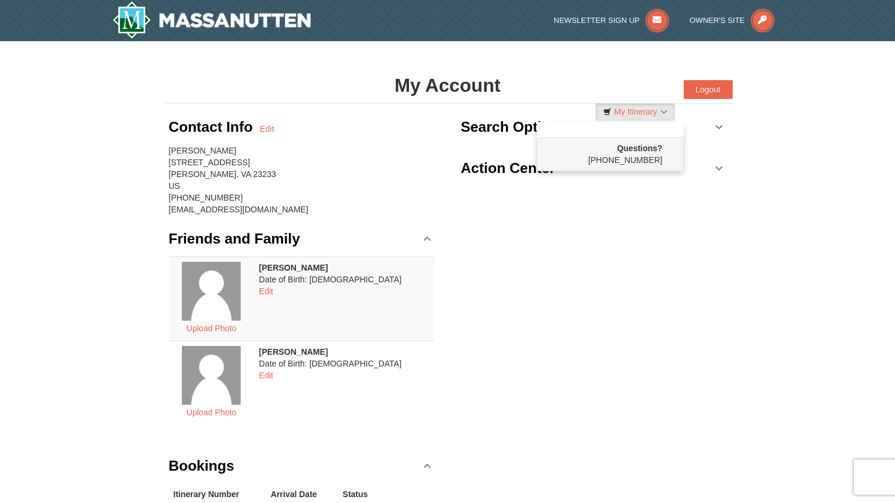
click at [777, 185] on div "× My Account Categories Map List Filter My Itinerary Questions? [PHONE_NUMBER] …" at bounding box center [447, 308] width 895 height 535
